Goal: Task Accomplishment & Management: Complete application form

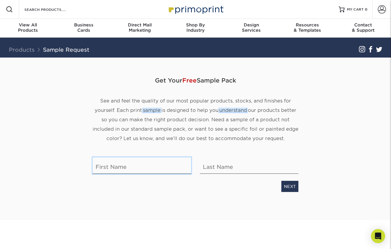
click at [182, 170] on input "text" at bounding box center [142, 165] width 98 height 16
type input "[PERSON_NAME]"
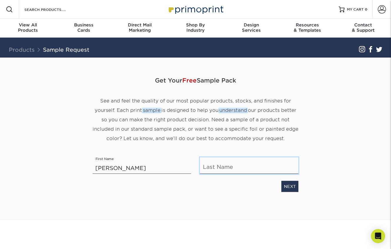
type input "[PERSON_NAME]"
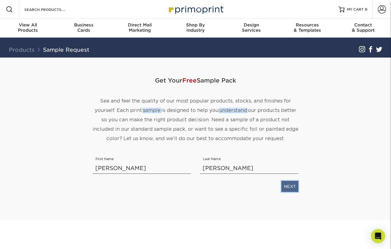
click at [290, 186] on link "NEXT" at bounding box center [289, 186] width 17 height 11
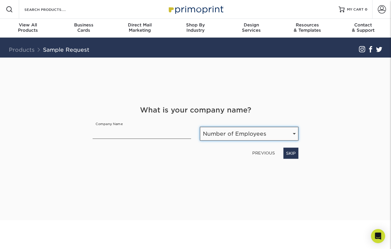
click at [202, 134] on select "Number of Employees Self-employed 1-10 employees 11-50 employees 51-200 employe…" at bounding box center [249, 134] width 98 height 14
select select "Self-employed"
click at [200, 127] on select "Number of Employees Self-employed 1-10 employees 11-50 employees 51-200 employe…" at bounding box center [249, 134] width 98 height 14
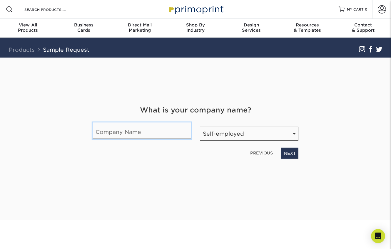
click at [165, 136] on input "text" at bounding box center [142, 130] width 98 height 16
type input "Doting Bird Productions"
click at [296, 154] on link "NEXT" at bounding box center [289, 153] width 17 height 11
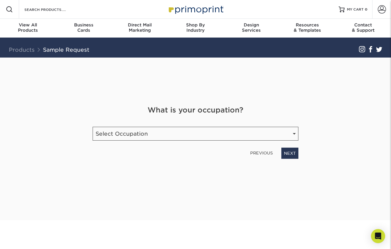
click at [286, 142] on div "What is your occupation? Occupation Select Occupation Agency Automotive Blogger…" at bounding box center [195, 132] width 214 height 54
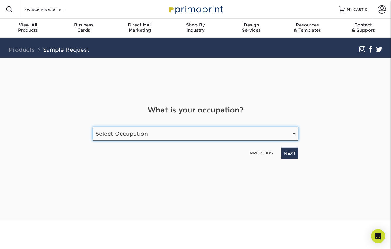
click at [286, 140] on select "Select Occupation Agency Automotive Blogger Cleaning Services Construction Educ…" at bounding box center [196, 134] width 206 height 14
select select "Entertainment"
click at [93, 127] on select "Select Occupation Agency Automotive Blogger Cleaning Services Construction Educ…" at bounding box center [196, 134] width 206 height 14
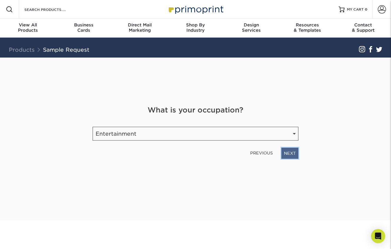
click at [293, 154] on link "NEXT" at bounding box center [289, 153] width 17 height 11
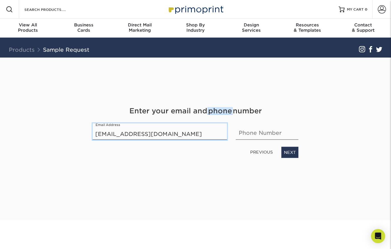
type input "dotingbirdproductions@gmail.com"
click at [246, 131] on input "text" at bounding box center [267, 131] width 63 height 16
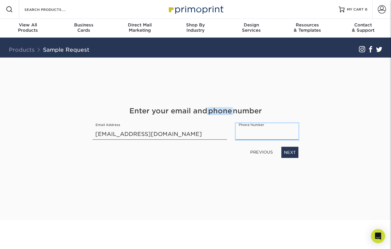
type input "5868761722"
click at [290, 152] on link "NEXT" at bounding box center [289, 152] width 17 height 11
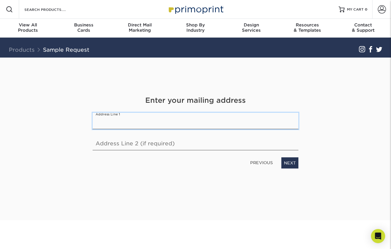
type input "330 S. Michigan Ave."
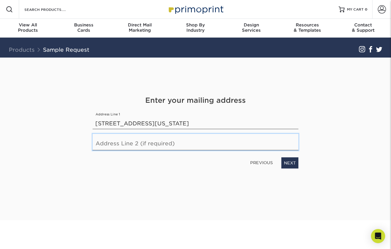
type input "Apt. 1913"
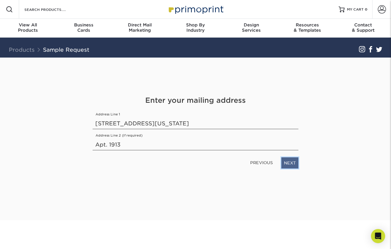
click at [285, 163] on link "NEXT" at bounding box center [289, 162] width 17 height 11
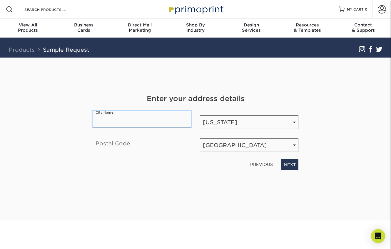
click at [147, 116] on input "text" at bounding box center [142, 119] width 98 height 16
type input "Chicago"
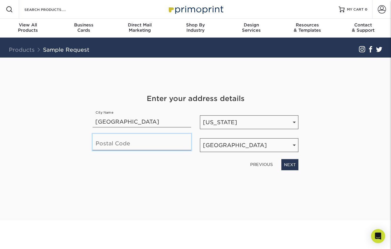
type input "60604"
click at [293, 163] on link "NEXT" at bounding box center [289, 164] width 17 height 11
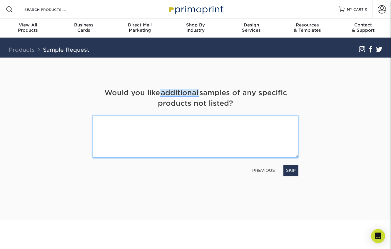
click at [199, 132] on textarea at bounding box center [196, 137] width 206 height 42
click at [262, 121] on textarea at bounding box center [196, 137] width 206 height 42
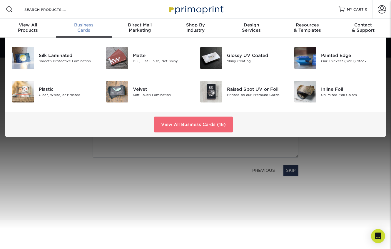
click at [195, 125] on link "View All Business Cards (16)" at bounding box center [193, 125] width 79 height 16
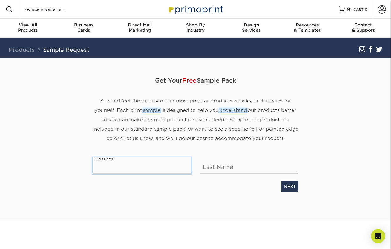
click at [165, 169] on input "text" at bounding box center [142, 165] width 98 height 16
type input "Alisha"
type input "Newsom"
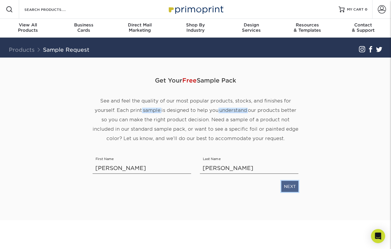
click at [288, 187] on link "NEXT" at bounding box center [289, 186] width 17 height 11
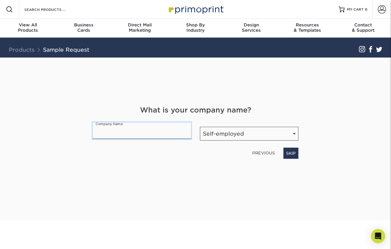
click at [162, 130] on input "text" at bounding box center [142, 130] width 98 height 16
click at [161, 136] on input "text" at bounding box center [142, 130] width 98 height 16
type input "Doting Bird Productions"
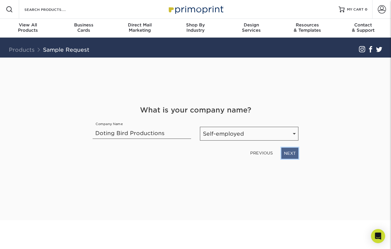
click at [292, 150] on link "NEXT" at bounding box center [289, 153] width 17 height 11
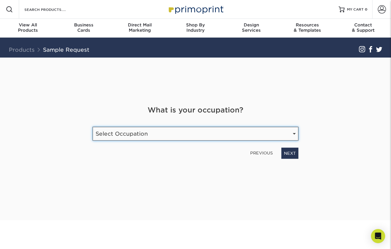
click at [251, 140] on select "Select Occupation Agency Automotive Blogger Cleaning Services Construction Educ…" at bounding box center [196, 134] width 206 height 14
select select "Entertainment"
click at [93, 127] on select "Select Occupation Agency Automotive Blogger Cleaning Services Construction Educ…" at bounding box center [196, 134] width 206 height 14
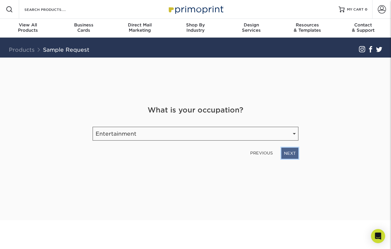
click at [285, 155] on link "NEXT" at bounding box center [289, 153] width 17 height 11
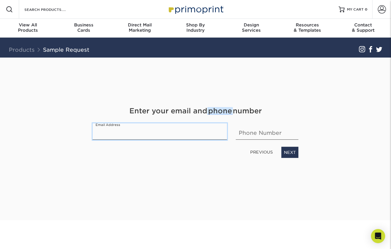
click at [201, 132] on input "email" at bounding box center [160, 131] width 134 height 16
type input "dotingbirdproductions@gmail.com"
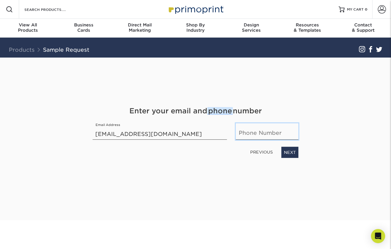
click at [266, 136] on input "text" at bounding box center [267, 131] width 63 height 16
type input "5868761722"
click at [289, 152] on link "NEXT" at bounding box center [289, 152] width 17 height 11
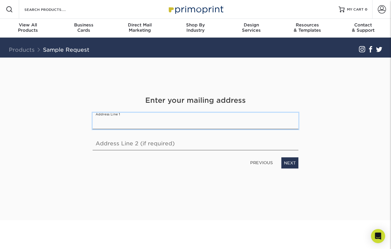
type input "330 S. Michigan Ave."
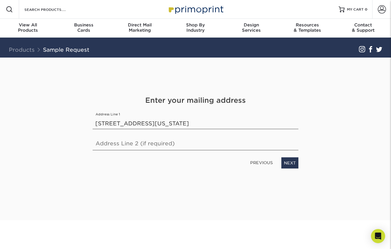
type input "Apt. 1913"
click at [290, 162] on link "NEXT" at bounding box center [289, 162] width 17 height 11
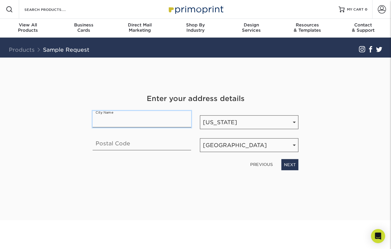
type input "Chicago"
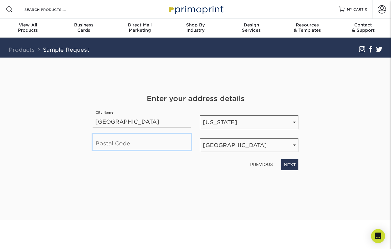
type input "60604"
click at [287, 162] on link "NEXT" at bounding box center [289, 164] width 17 height 11
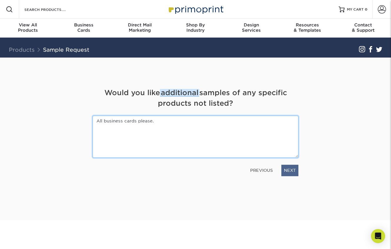
type textarea "All business cards please."
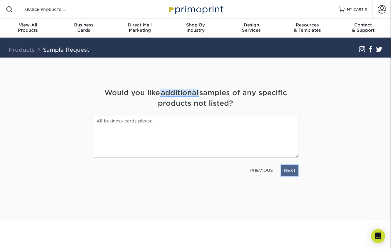
click at [294, 168] on link "NEXT" at bounding box center [289, 170] width 17 height 11
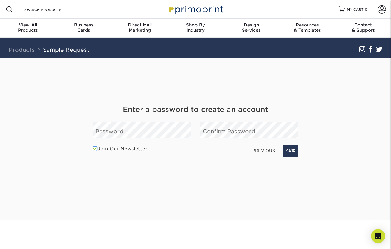
click at [131, 147] on label "Join Our Newsletter" at bounding box center [120, 148] width 55 height 7
click at [0, 0] on input "Join Our Newsletter" at bounding box center [0, 0] width 0 height 0
click at [292, 149] on link "NEXT" at bounding box center [289, 150] width 17 height 11
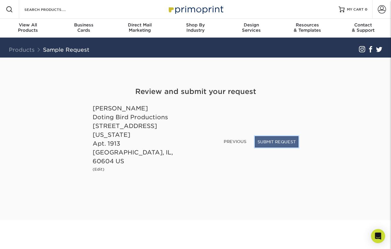
click at [291, 147] on button "SUBMIT REQUEST" at bounding box center [276, 141] width 43 height 11
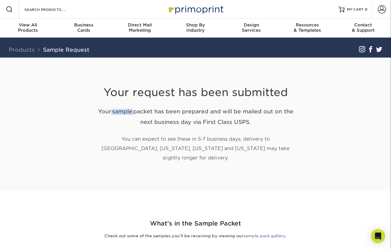
drag, startPoint x: 85, startPoint y: 89, endPoint x: 280, endPoint y: 150, distance: 204.1
click at [280, 150] on div "Your request has been submitted Your sample packet has been prepared and will b…" at bounding box center [195, 125] width 344 height 134
click at [278, 147] on p "You can expect to see these in 5-7 business days, delivery to [GEOGRAPHIC_DATA]…" at bounding box center [196, 149] width 206 height 28
click at [71, 138] on div "Your request has been submitted Your sample packet has been prepared and will b…" at bounding box center [195, 125] width 344 height 134
click at [66, 128] on div "Your request has been submitted Your sample packet has been prepared and will b…" at bounding box center [195, 125] width 344 height 134
